Goal: Task Accomplishment & Management: Manage account settings

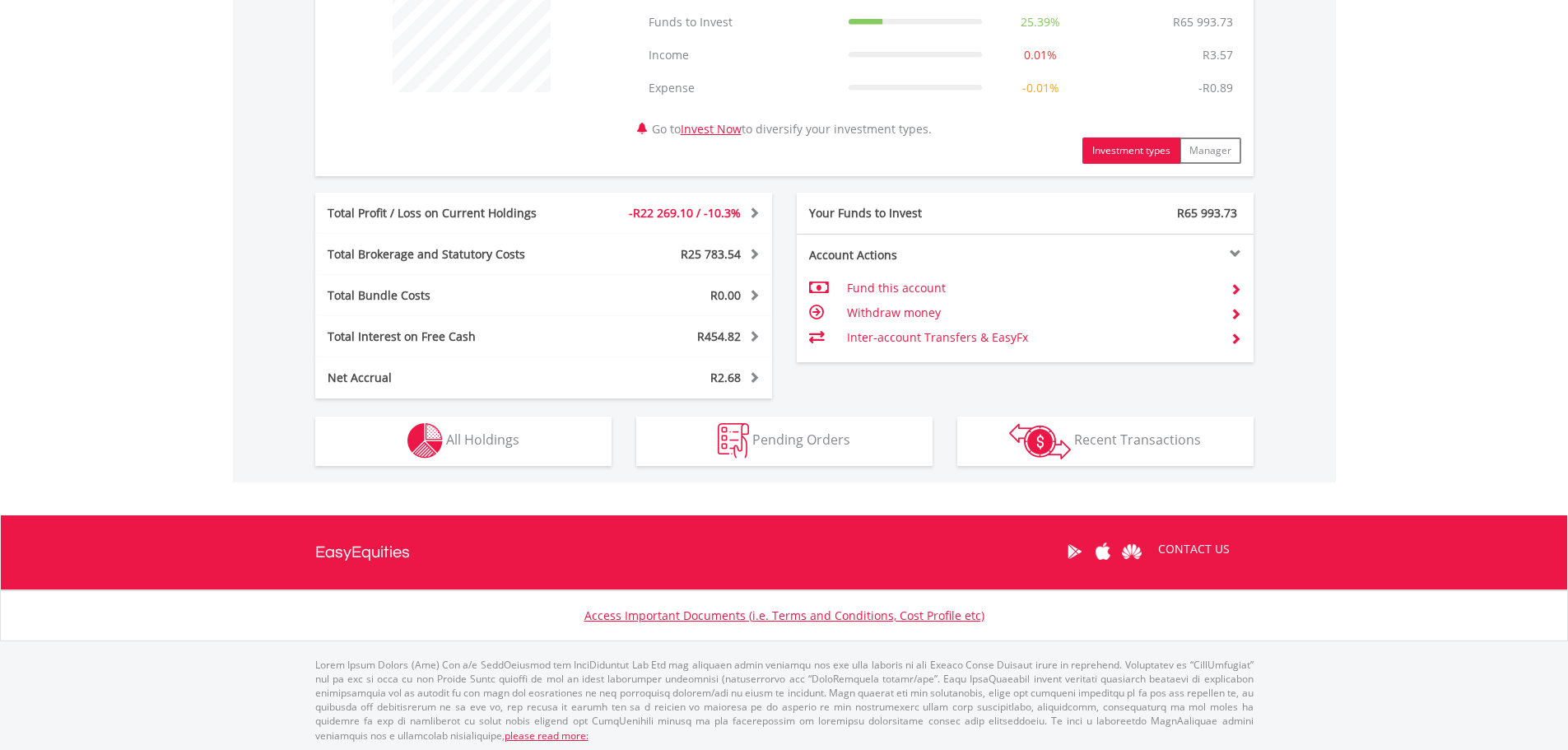
scroll to position [709, 0]
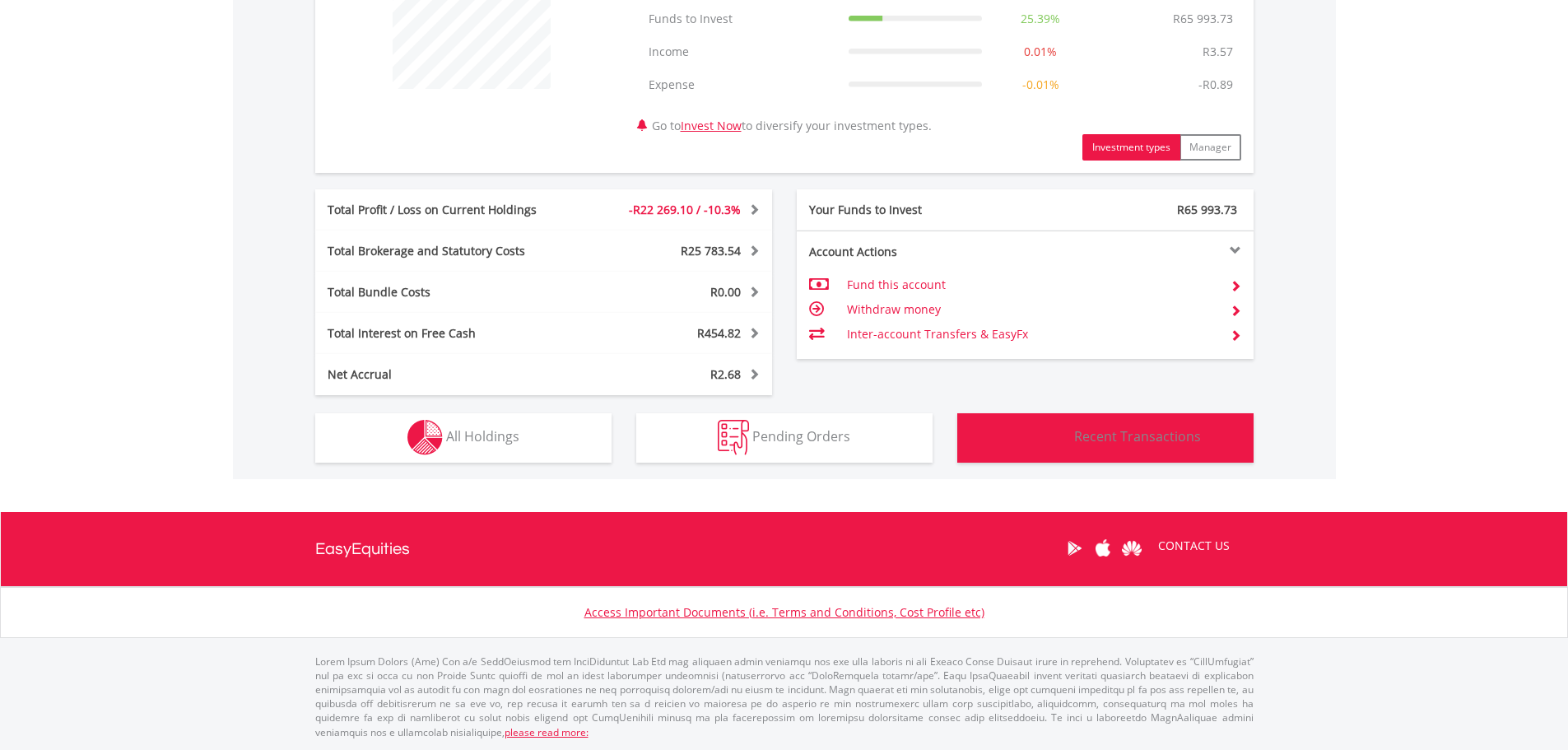
click at [1125, 431] on span "Recent Transactions" at bounding box center [1137, 437] width 127 height 18
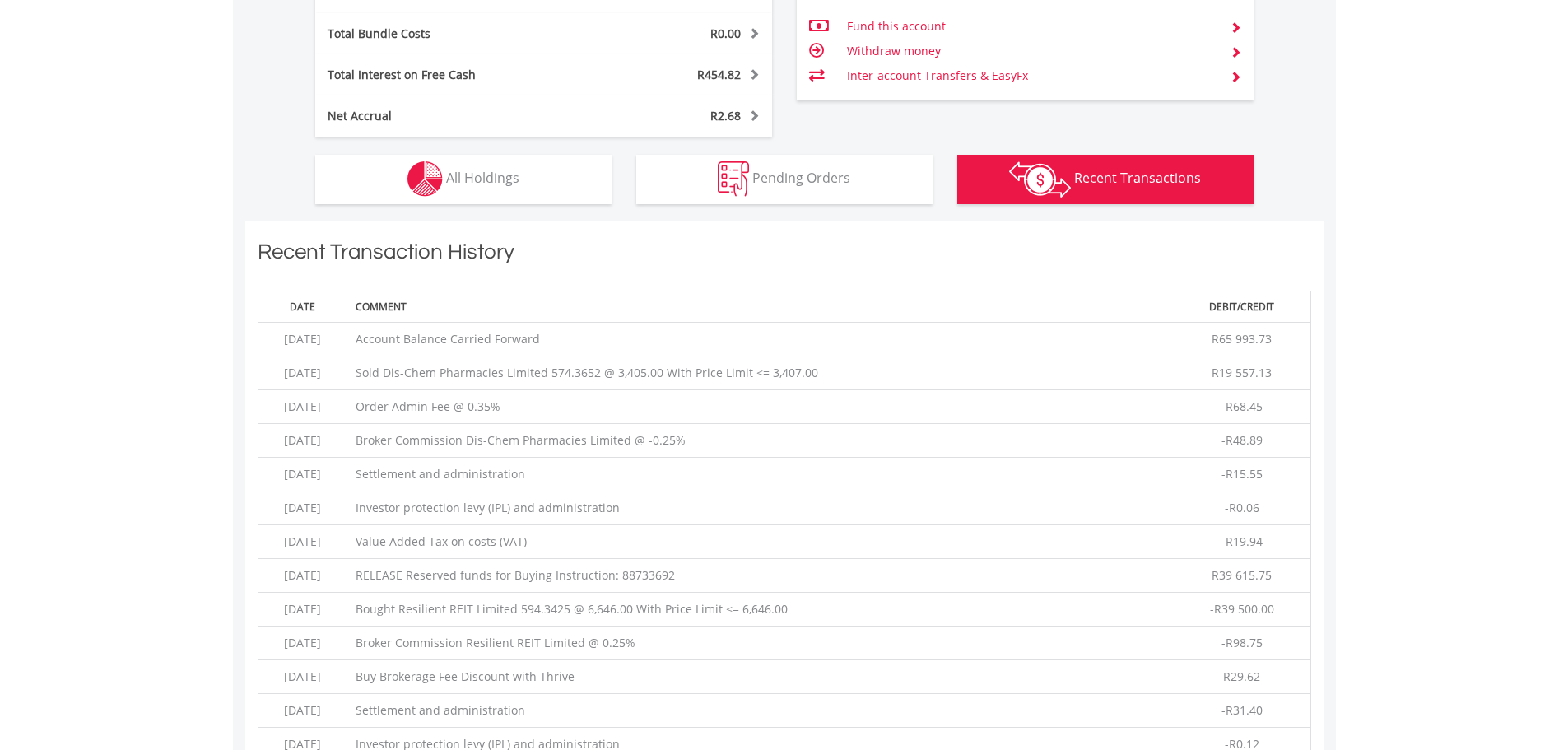
scroll to position [1188, 0]
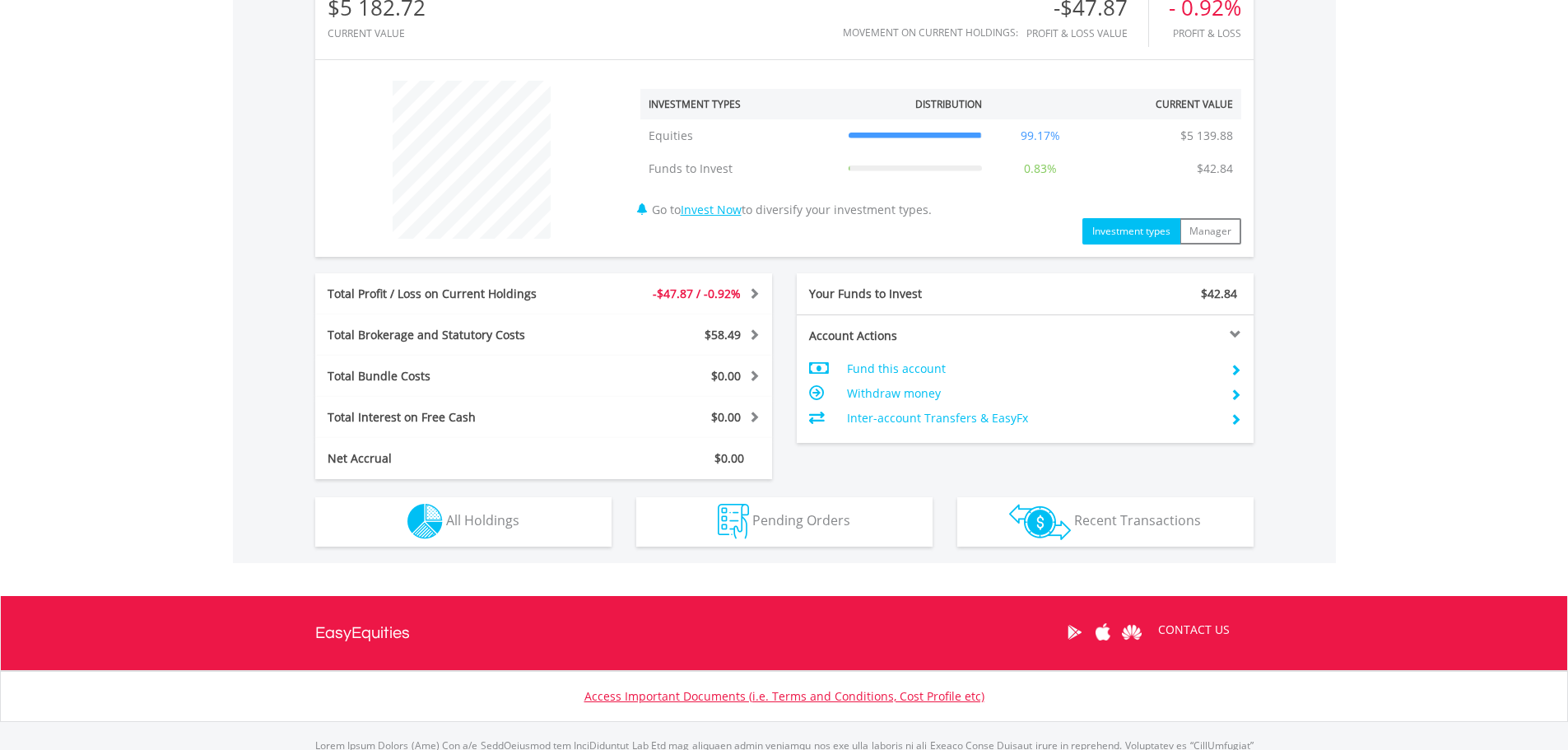
scroll to position [643, 0]
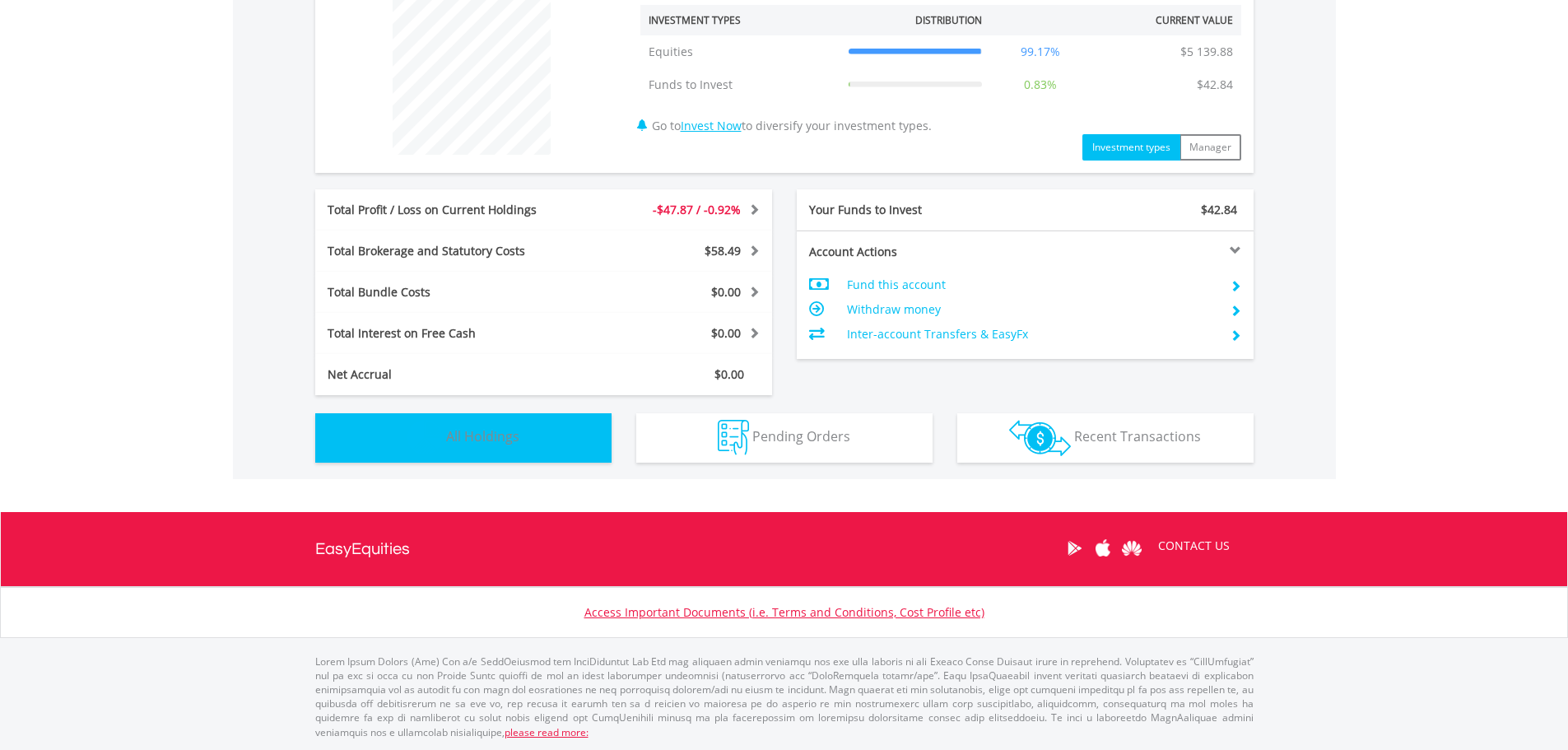
click at [513, 449] on button "Holdings All Holdings" at bounding box center [463, 437] width 297 height 49
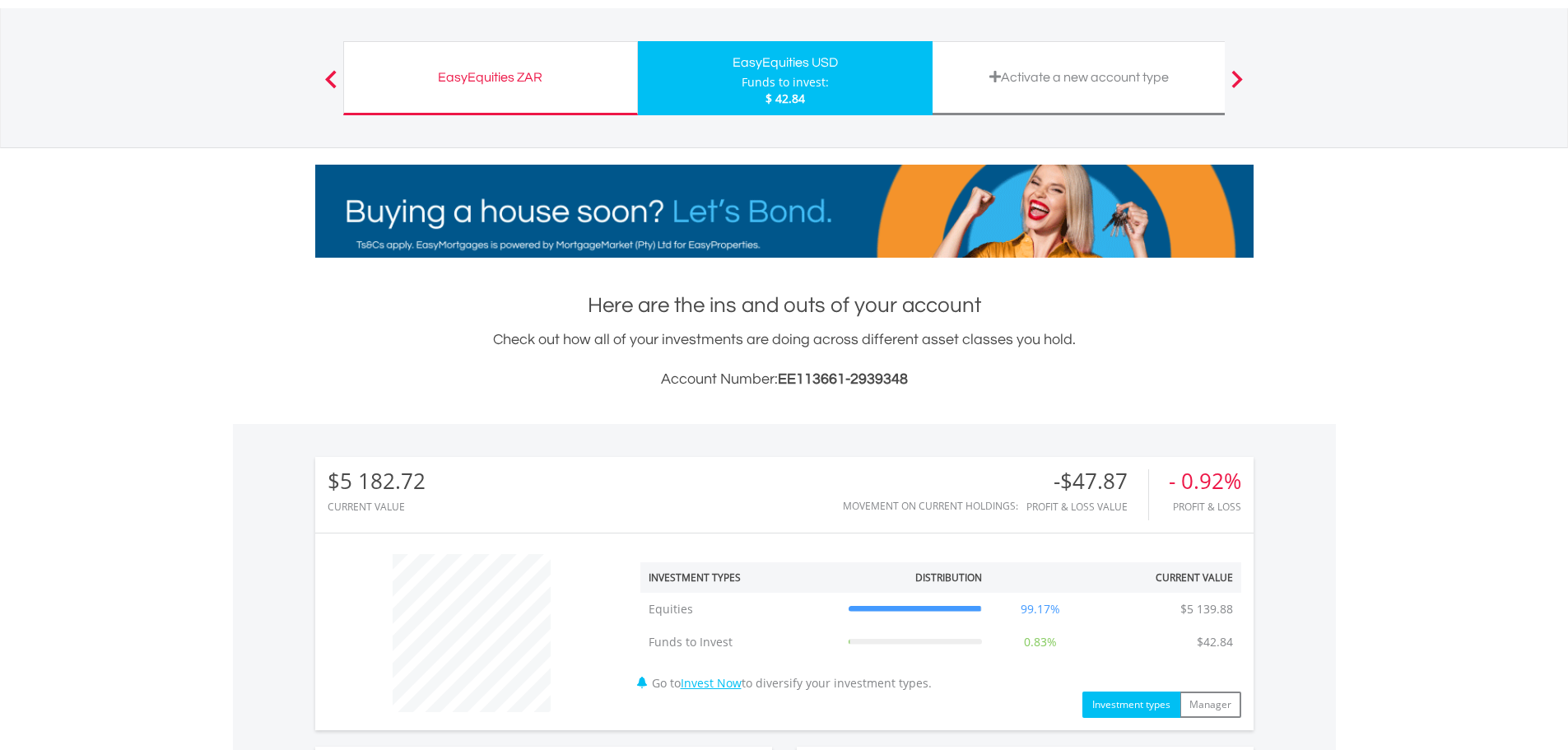
scroll to position [0, 0]
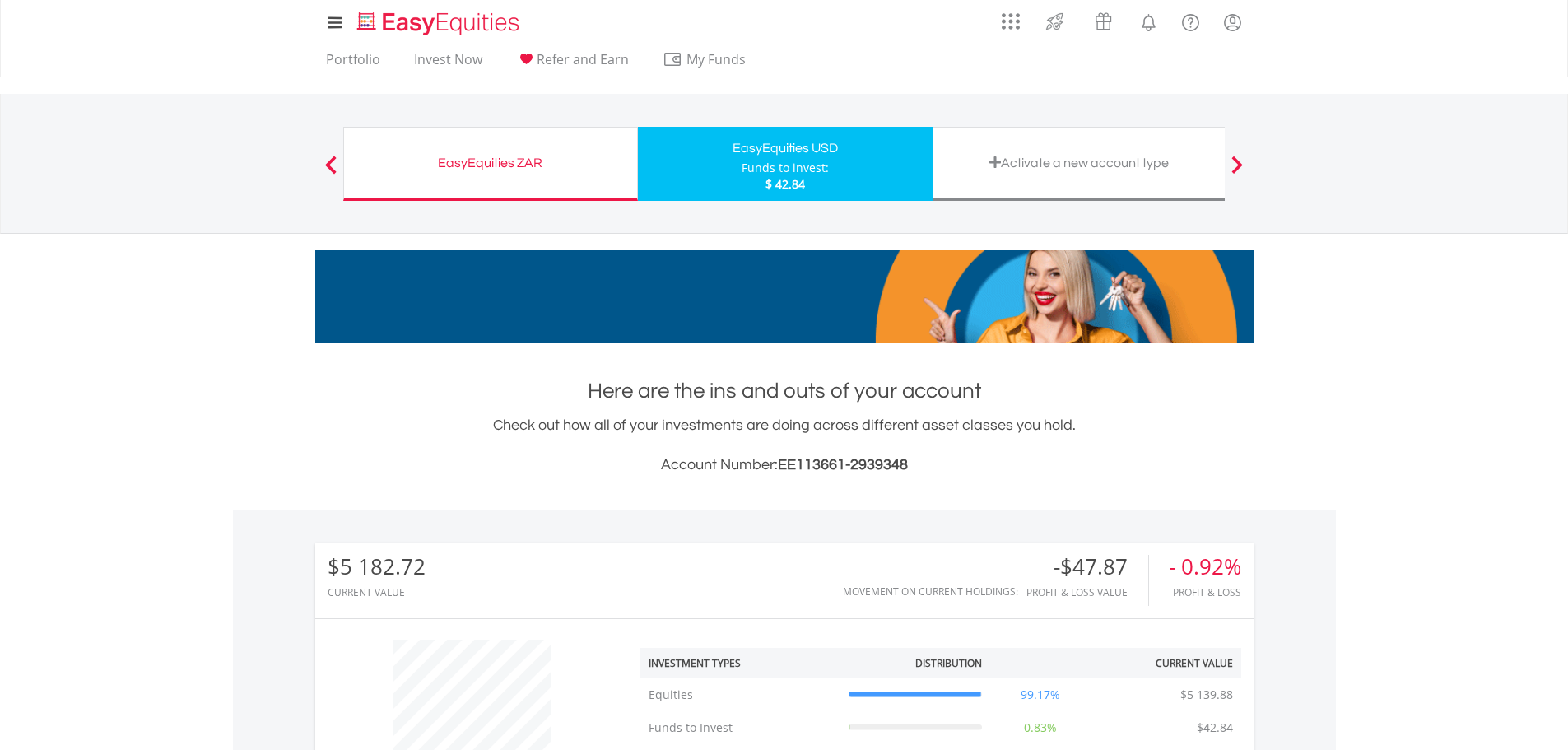
click at [442, 153] on div "EasyEquities ZAR" at bounding box center [490, 163] width 273 height 23
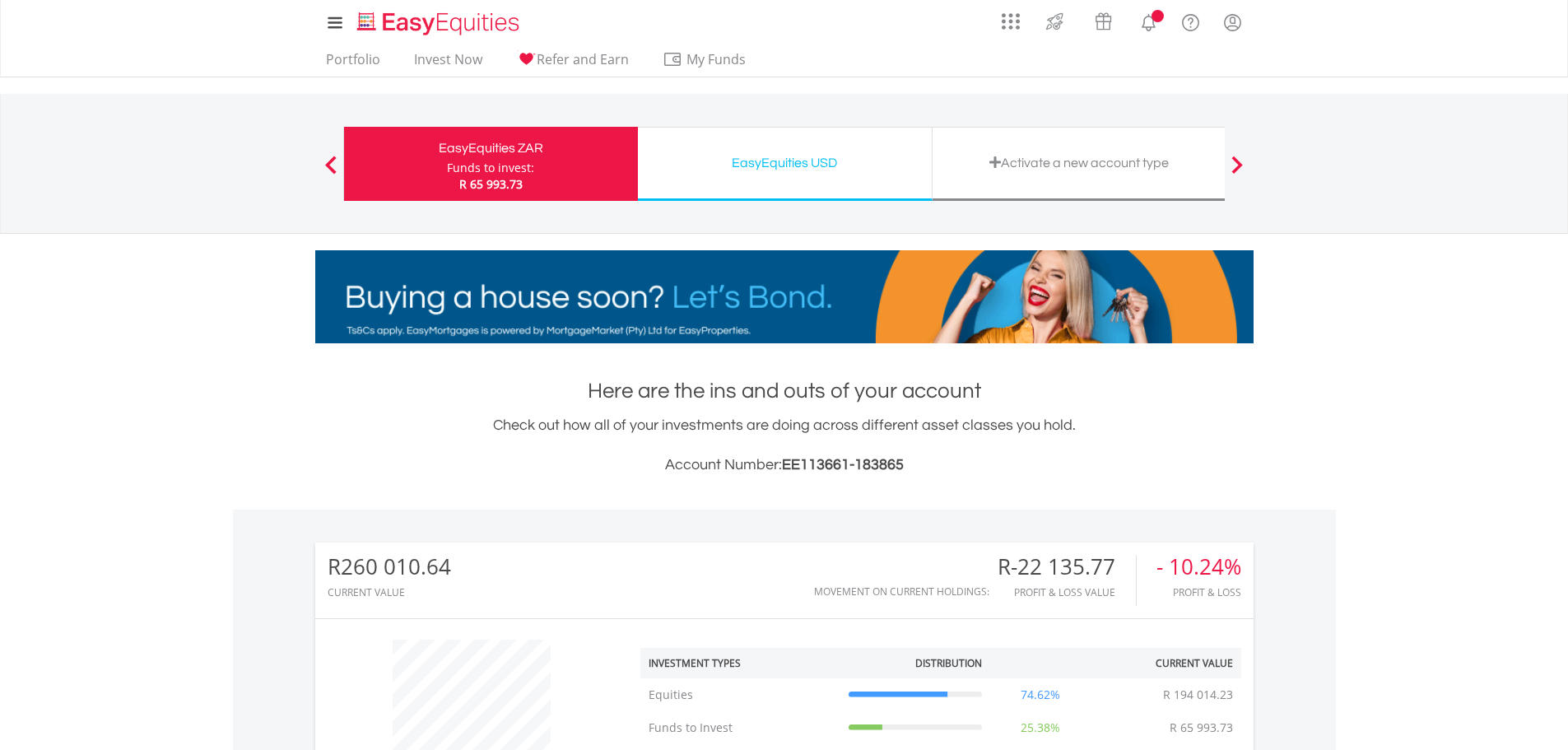
scroll to position [158, 313]
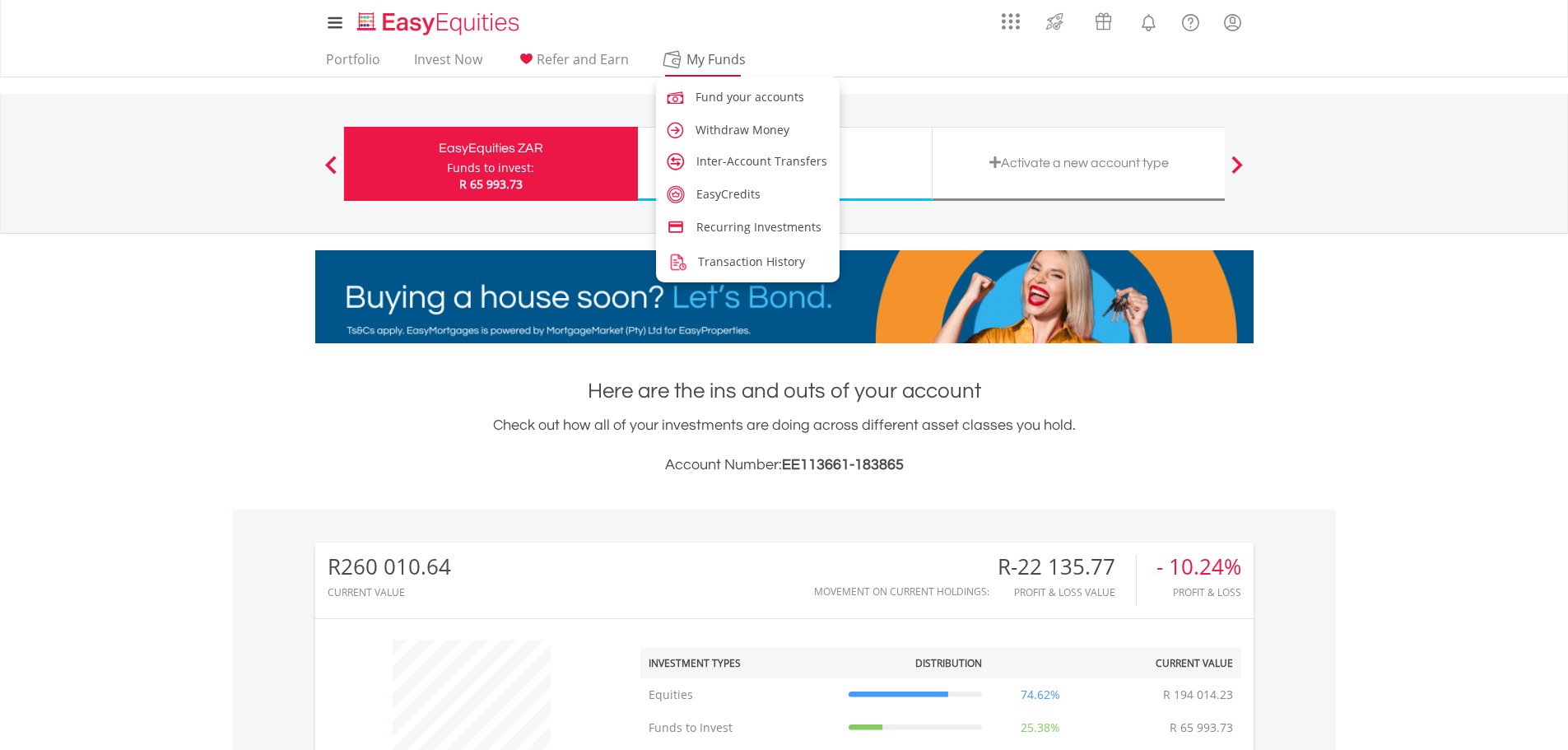
click at [691, 58] on span "My Funds" at bounding box center [717, 59] width 108 height 22
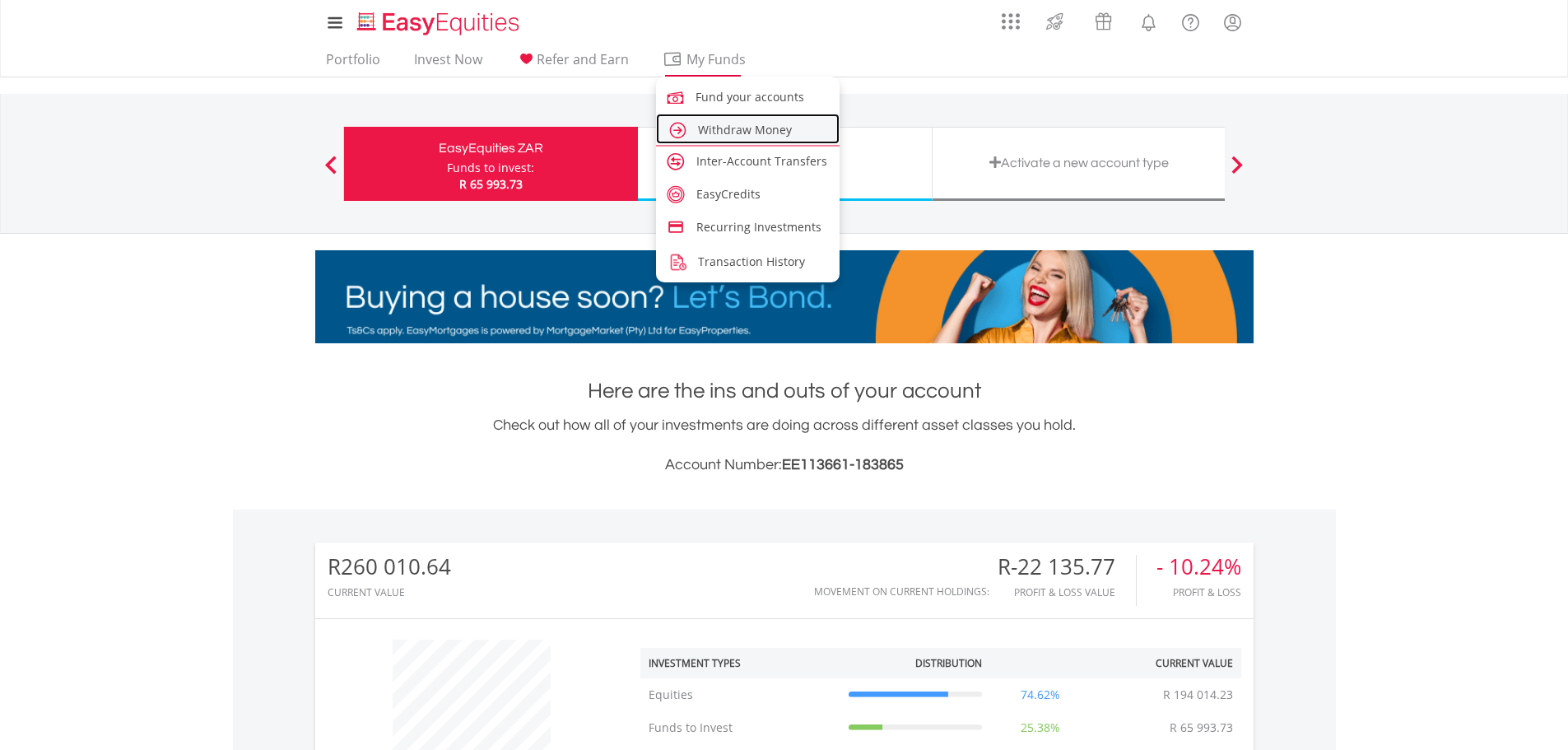
click at [717, 136] on span "Withdraw Money" at bounding box center [745, 129] width 94 height 16
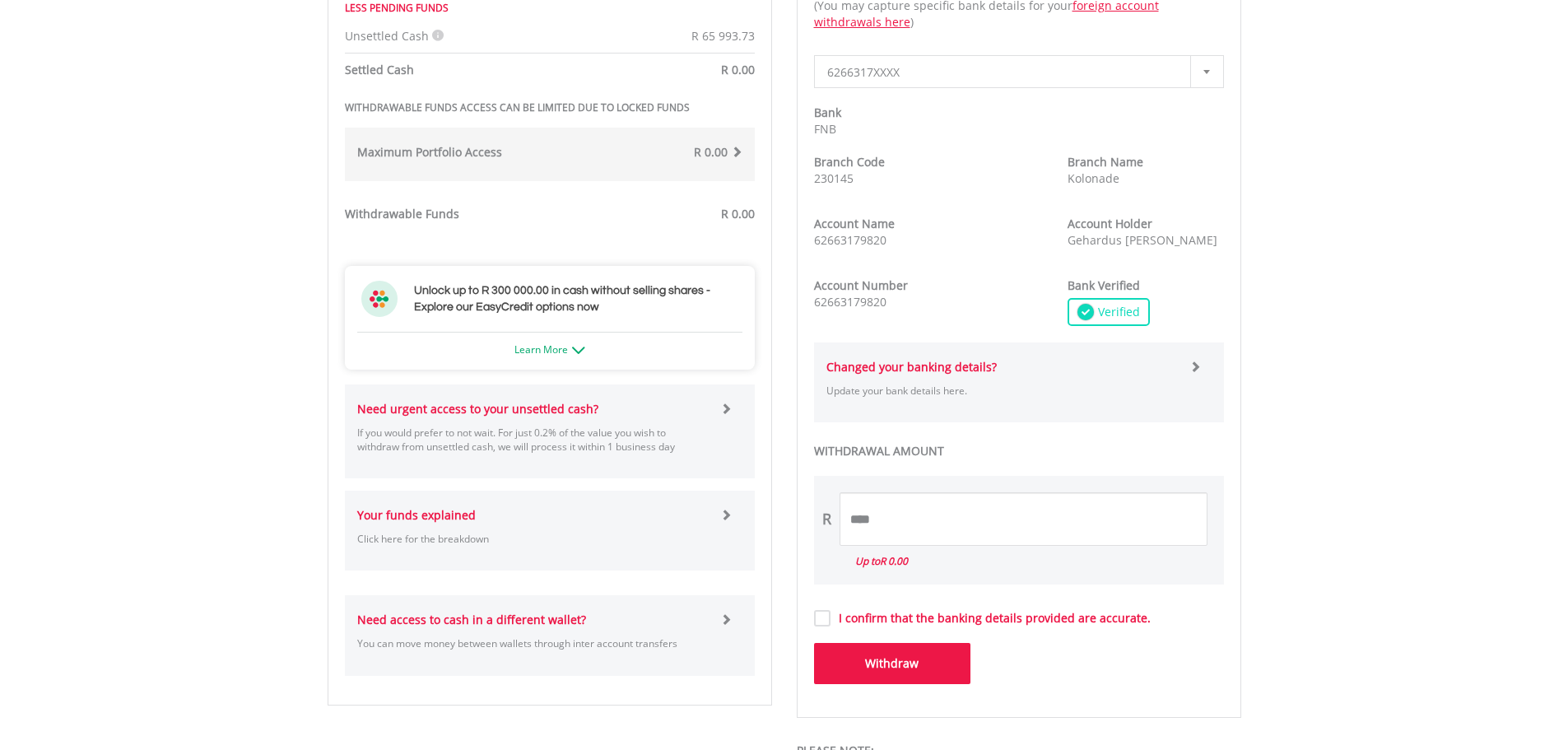
scroll to position [741, 0]
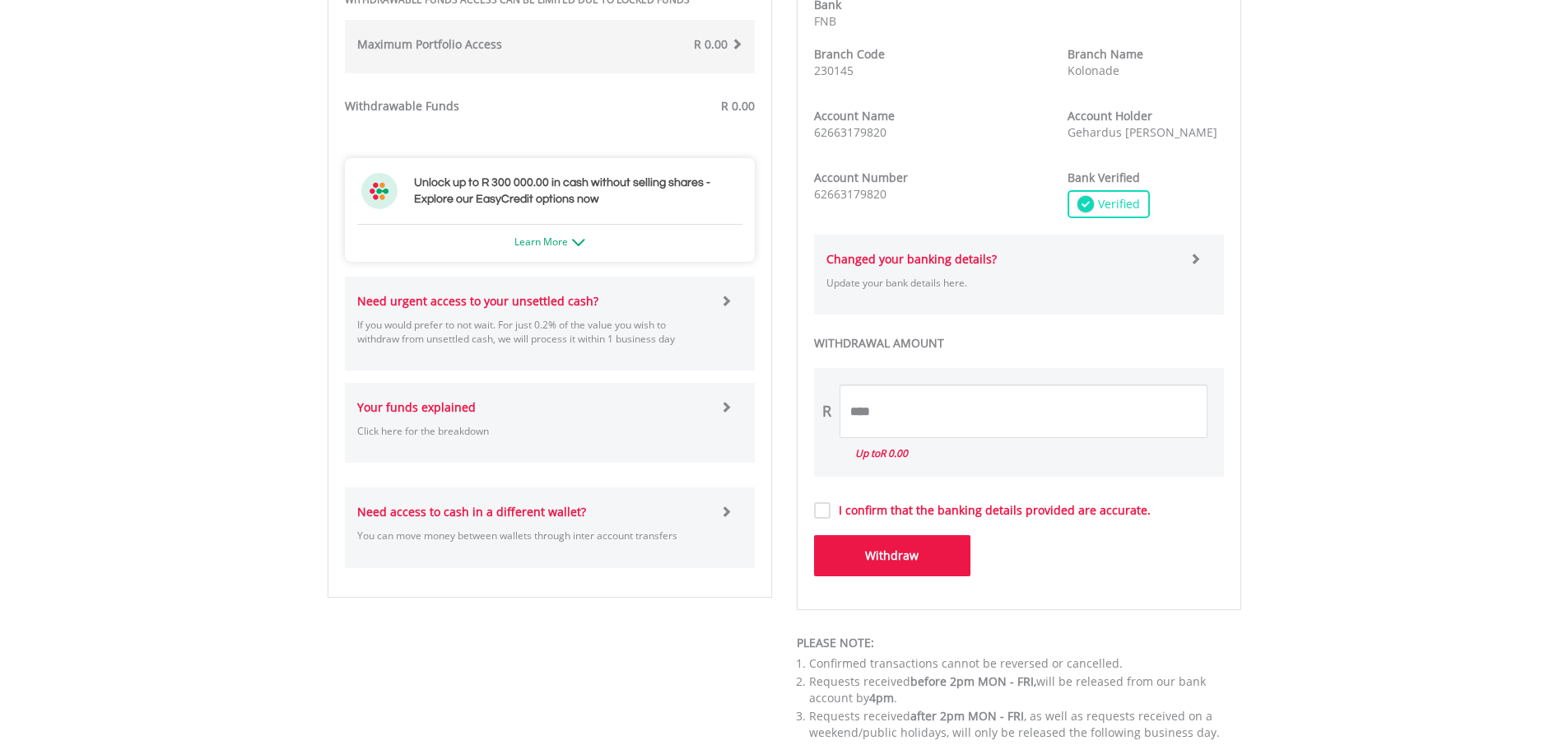
click at [724, 303] on span at bounding box center [727, 301] width 12 height 12
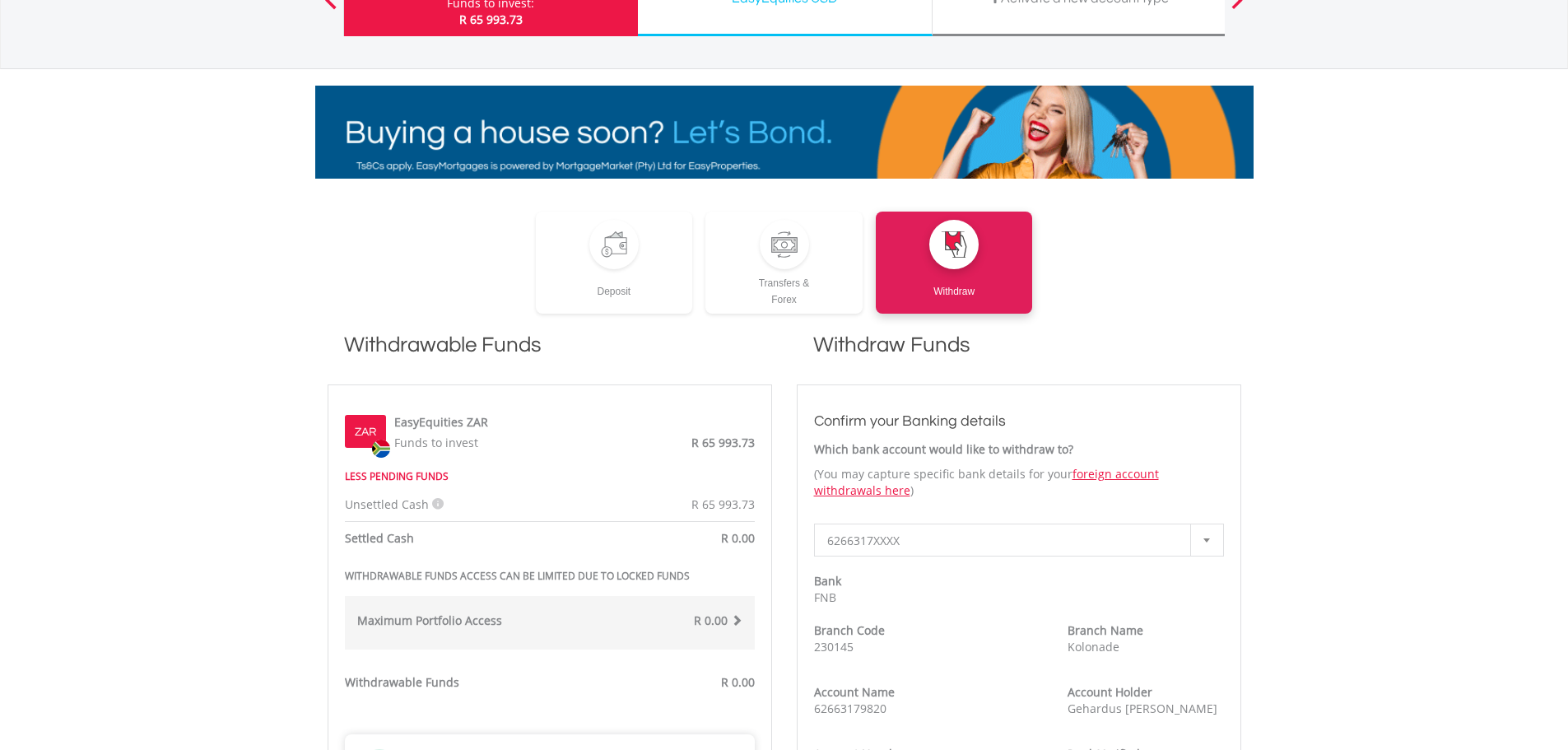
scroll to position [0, 0]
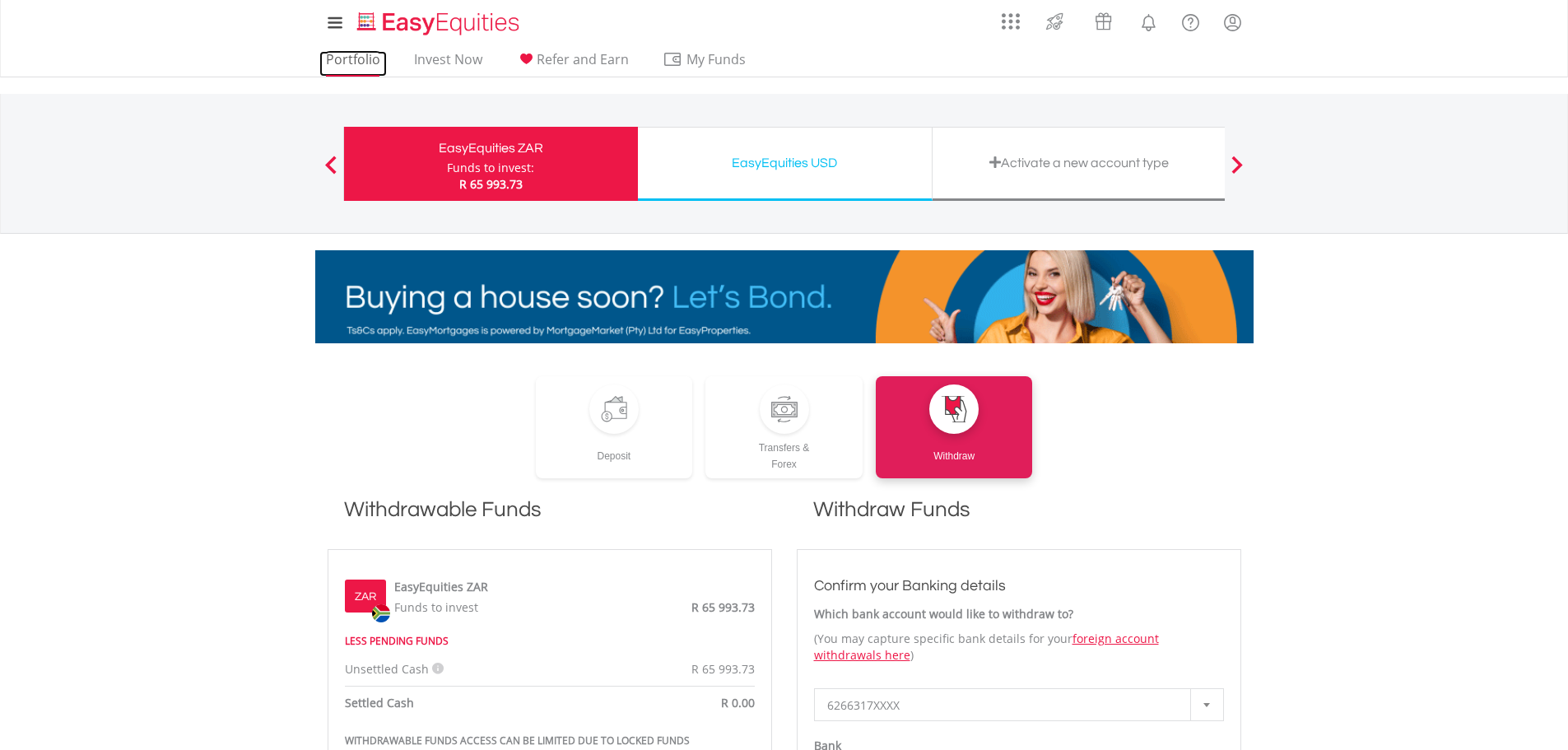
click at [338, 59] on link "Portfolio" at bounding box center [353, 64] width 68 height 25
